Goal: Information Seeking & Learning: Learn about a topic

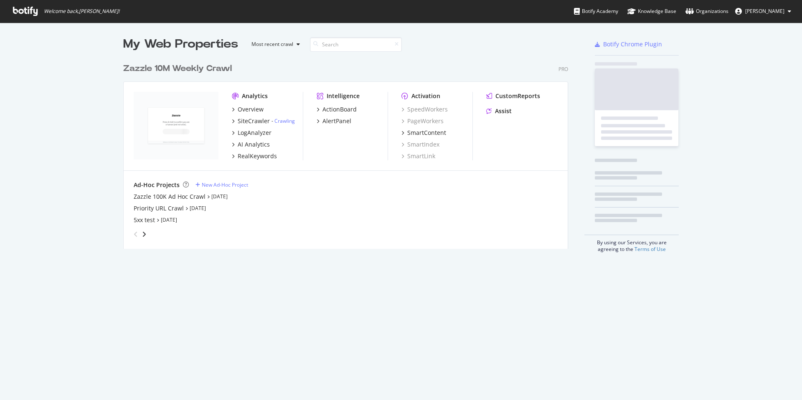
scroll to position [190, 445]
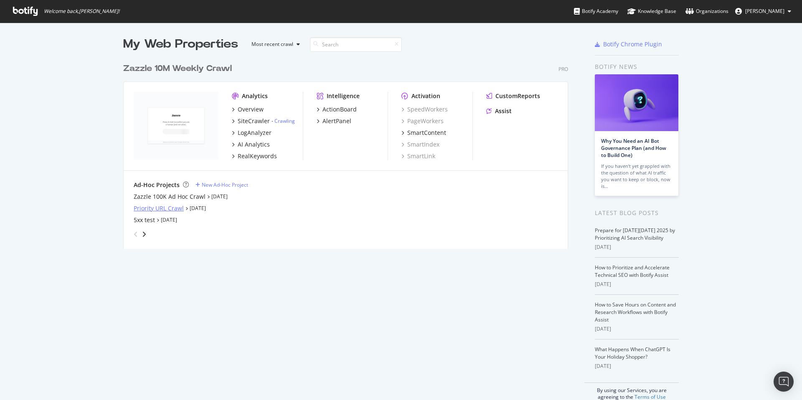
click at [166, 208] on div "Priority URL Crawl" at bounding box center [159, 208] width 50 height 8
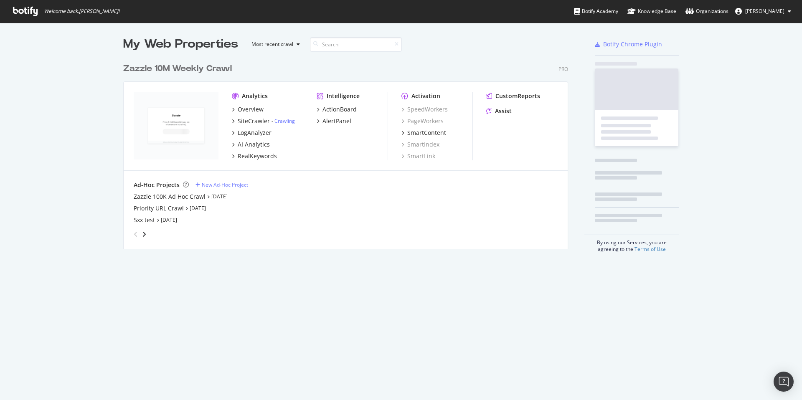
scroll to position [394, 789]
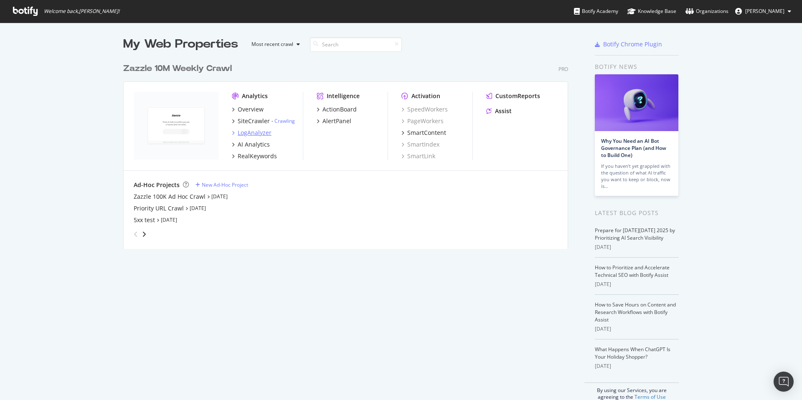
click at [259, 135] on div "LogAnalyzer" at bounding box center [255, 133] width 34 height 8
